Goal: Entertainment & Leisure: Consume media (video, audio)

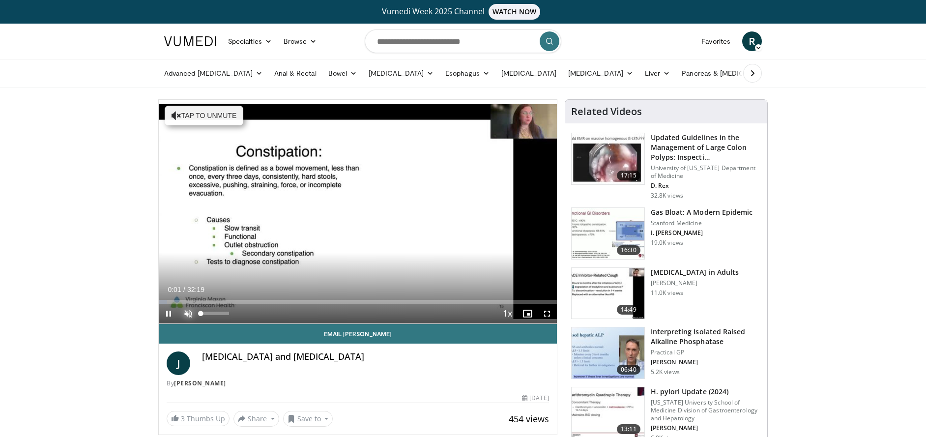
click at [188, 311] on span "Video Player" at bounding box center [188, 314] width 20 height 20
click at [548, 313] on span "Video Player" at bounding box center [547, 314] width 20 height 20
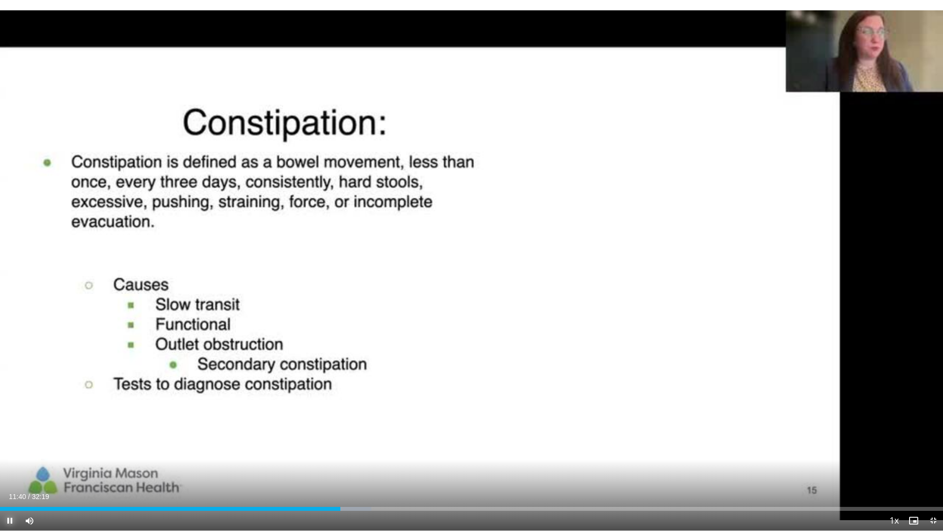
click at [12, 436] on span "Video Player" at bounding box center [10, 521] width 20 height 20
click at [925, 436] on span "Video Player" at bounding box center [934, 521] width 20 height 20
